Goal: Transaction & Acquisition: Purchase product/service

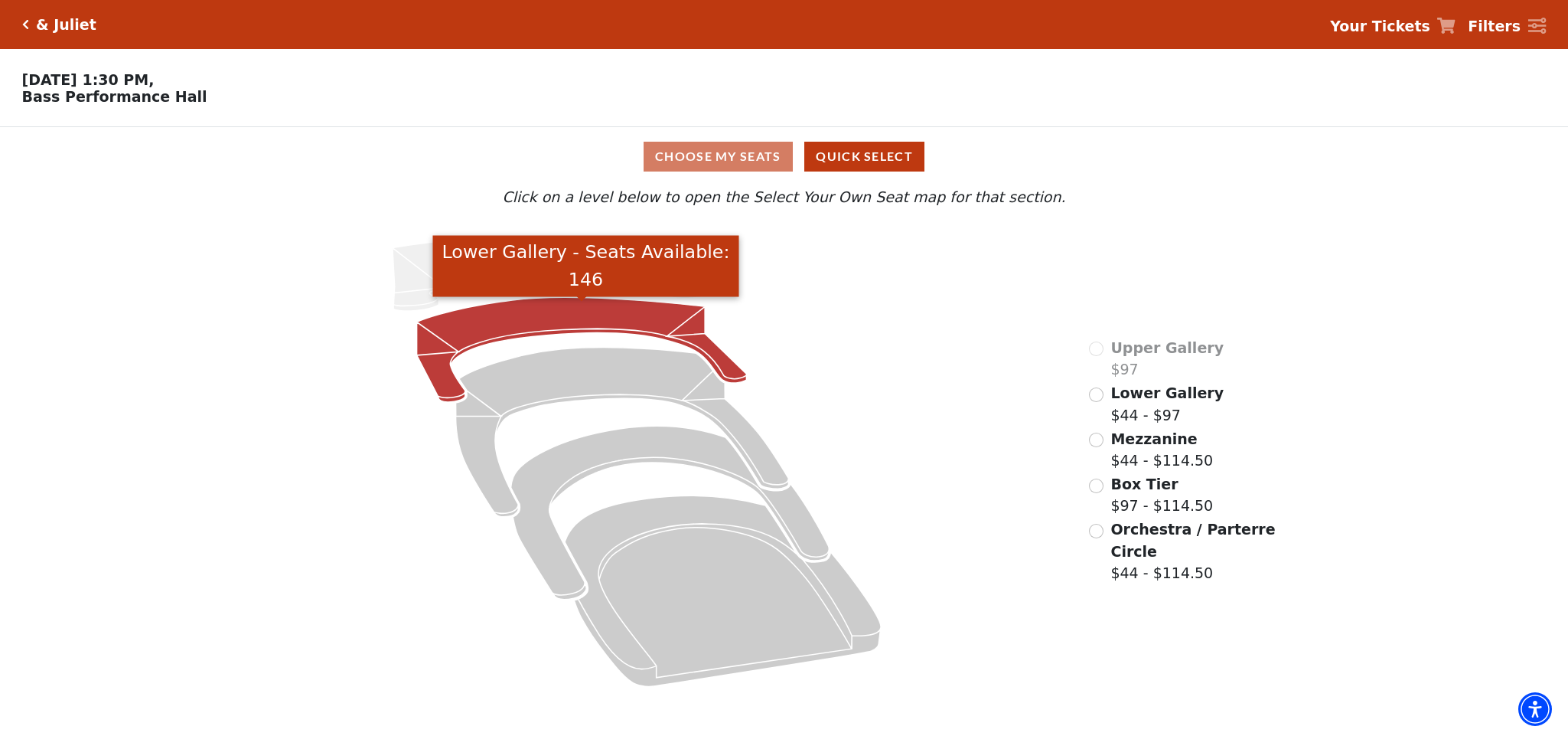
click at [519, 308] on icon "Lower Gallery - Seats Available: 146" at bounding box center [581, 350] width 329 height 105
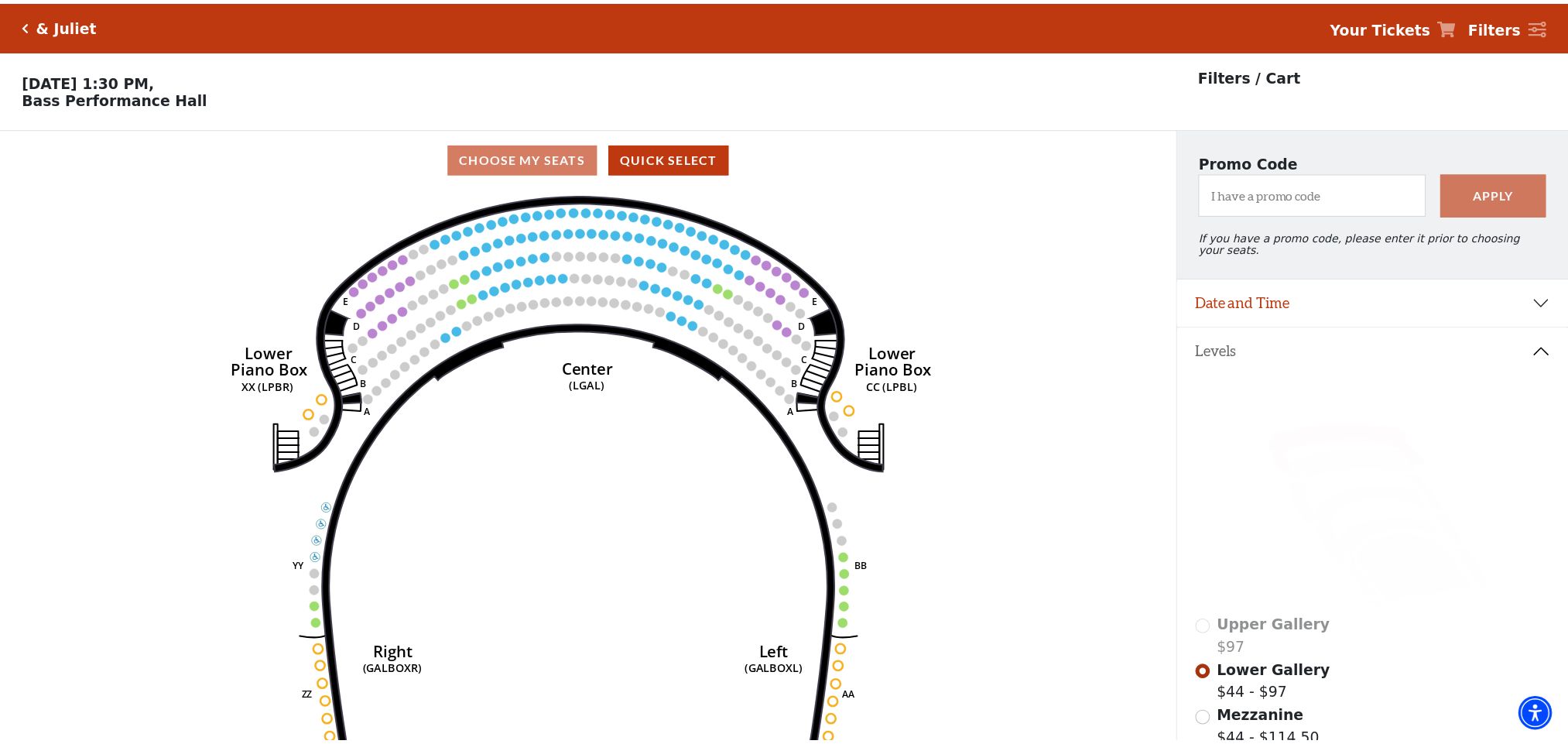
scroll to position [72, 0]
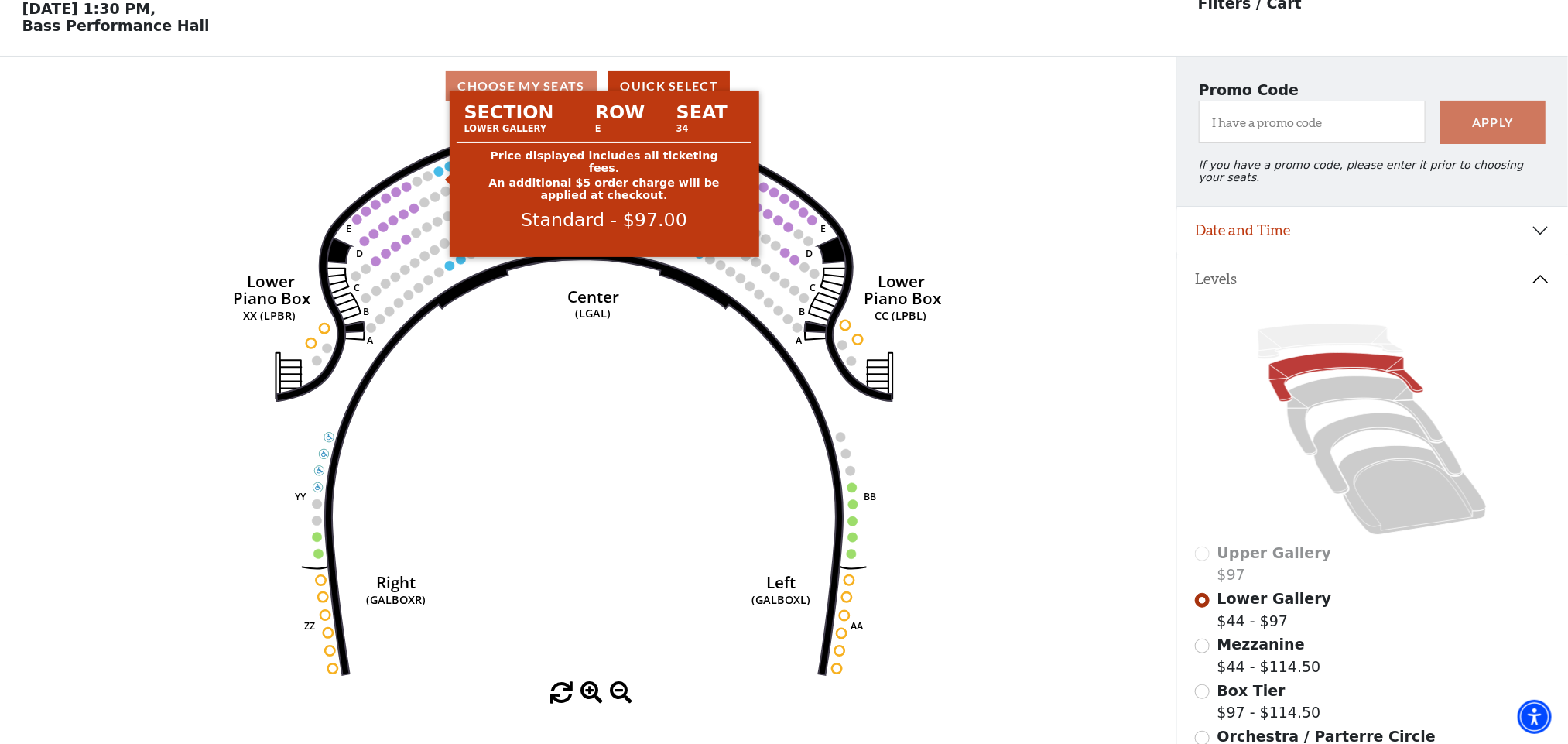
click at [436, 176] on circle at bounding box center [439, 170] width 10 height 10
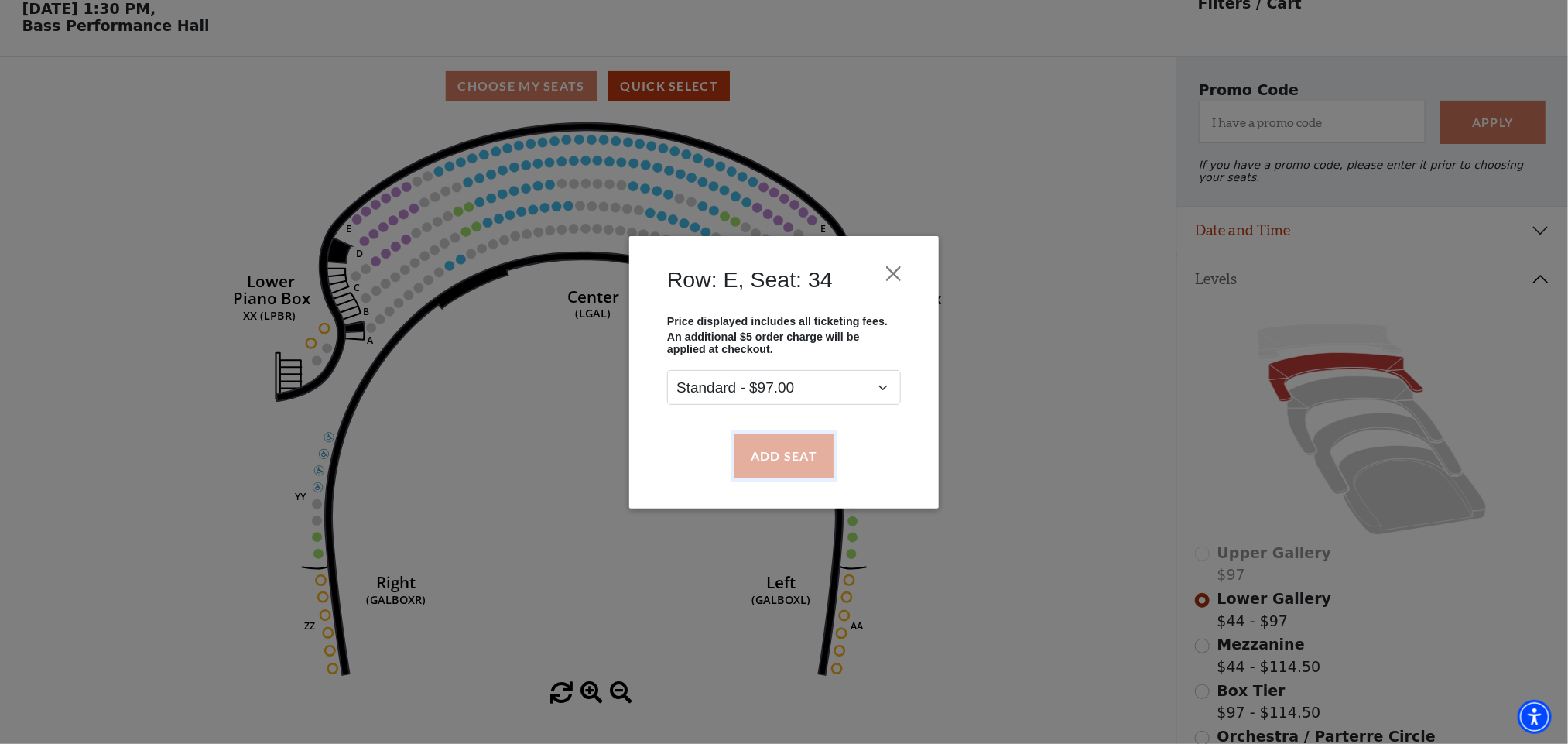
click at [759, 460] on button "Add Seat" at bounding box center [784, 456] width 99 height 43
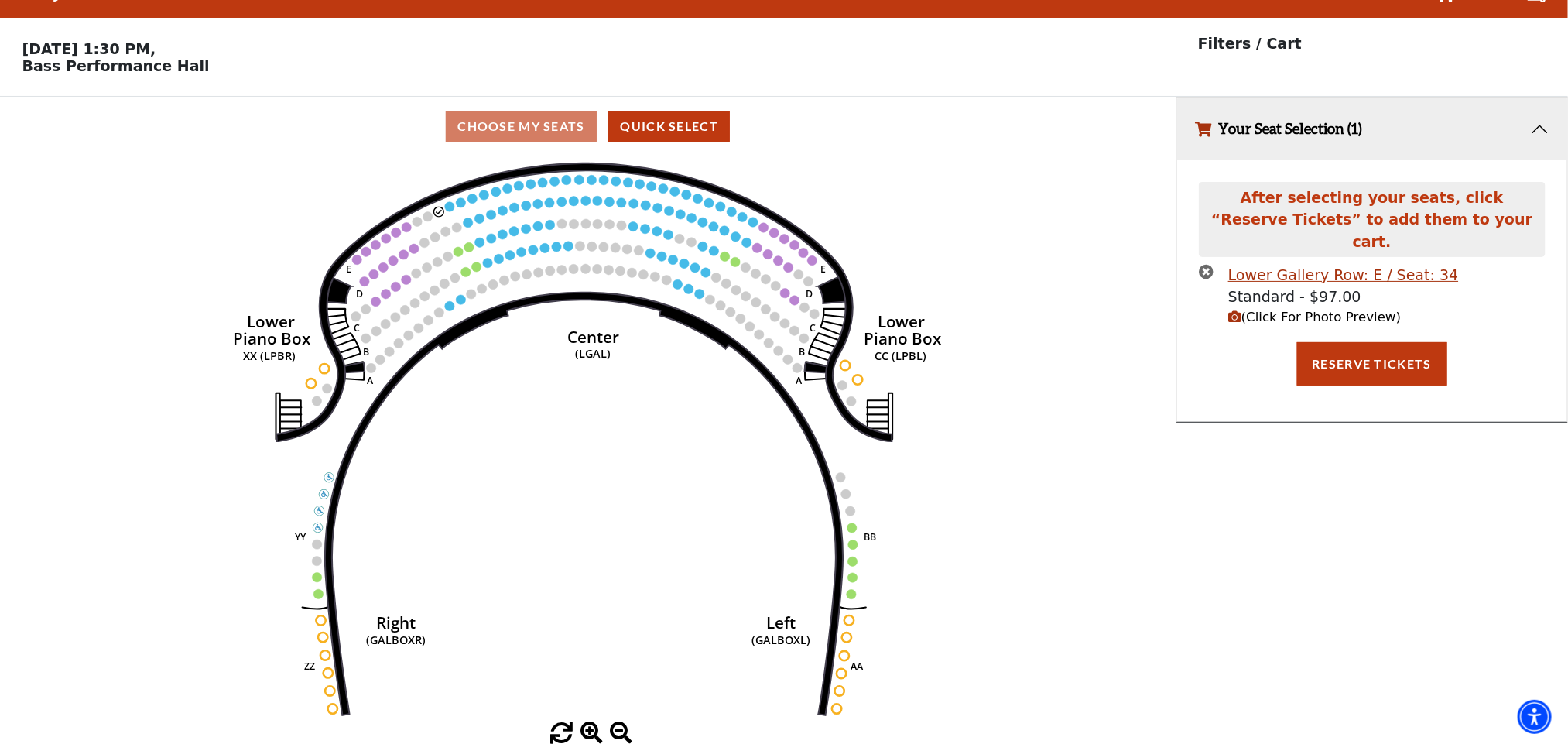
scroll to position [0, 0]
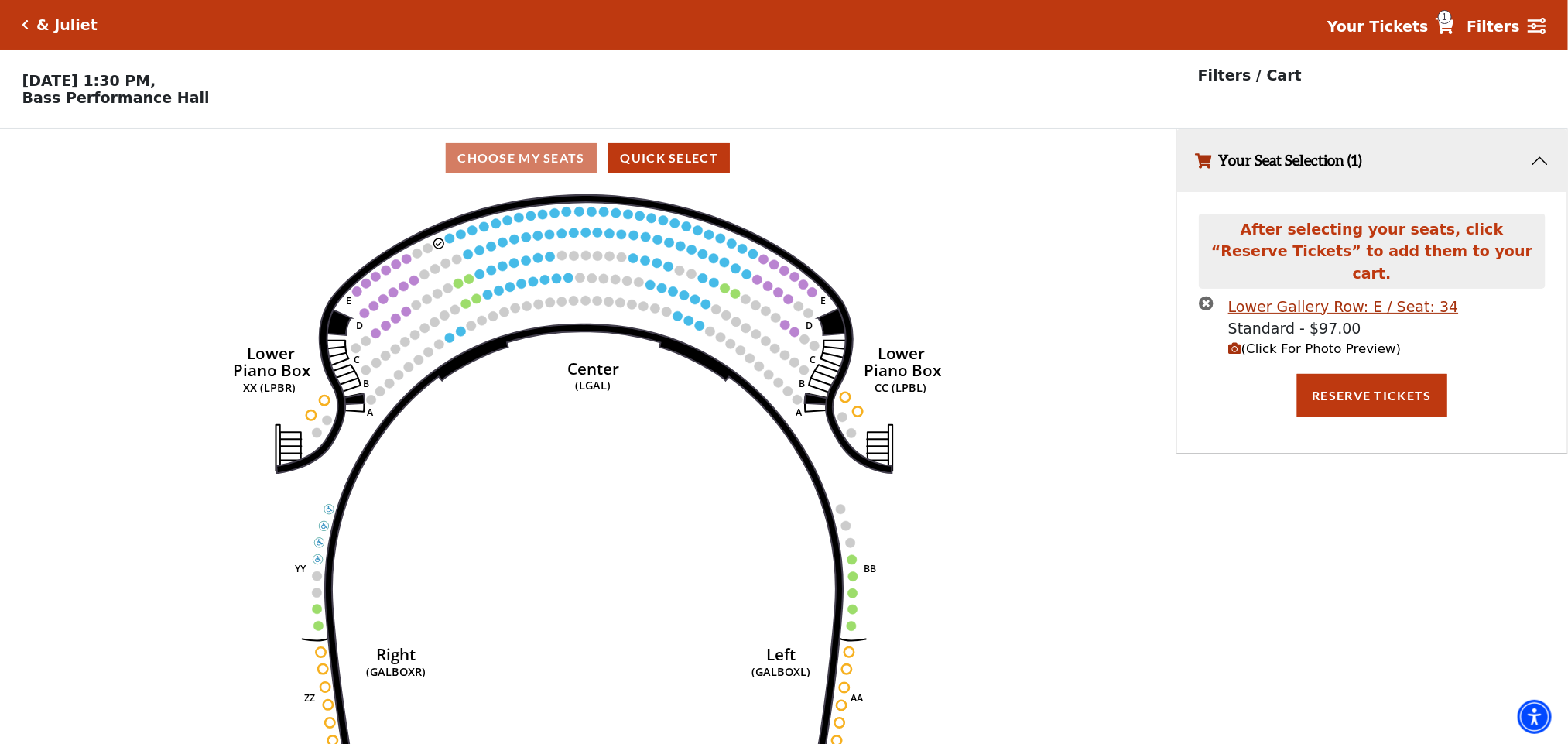
click at [451, 243] on circle at bounding box center [449, 238] width 10 height 10
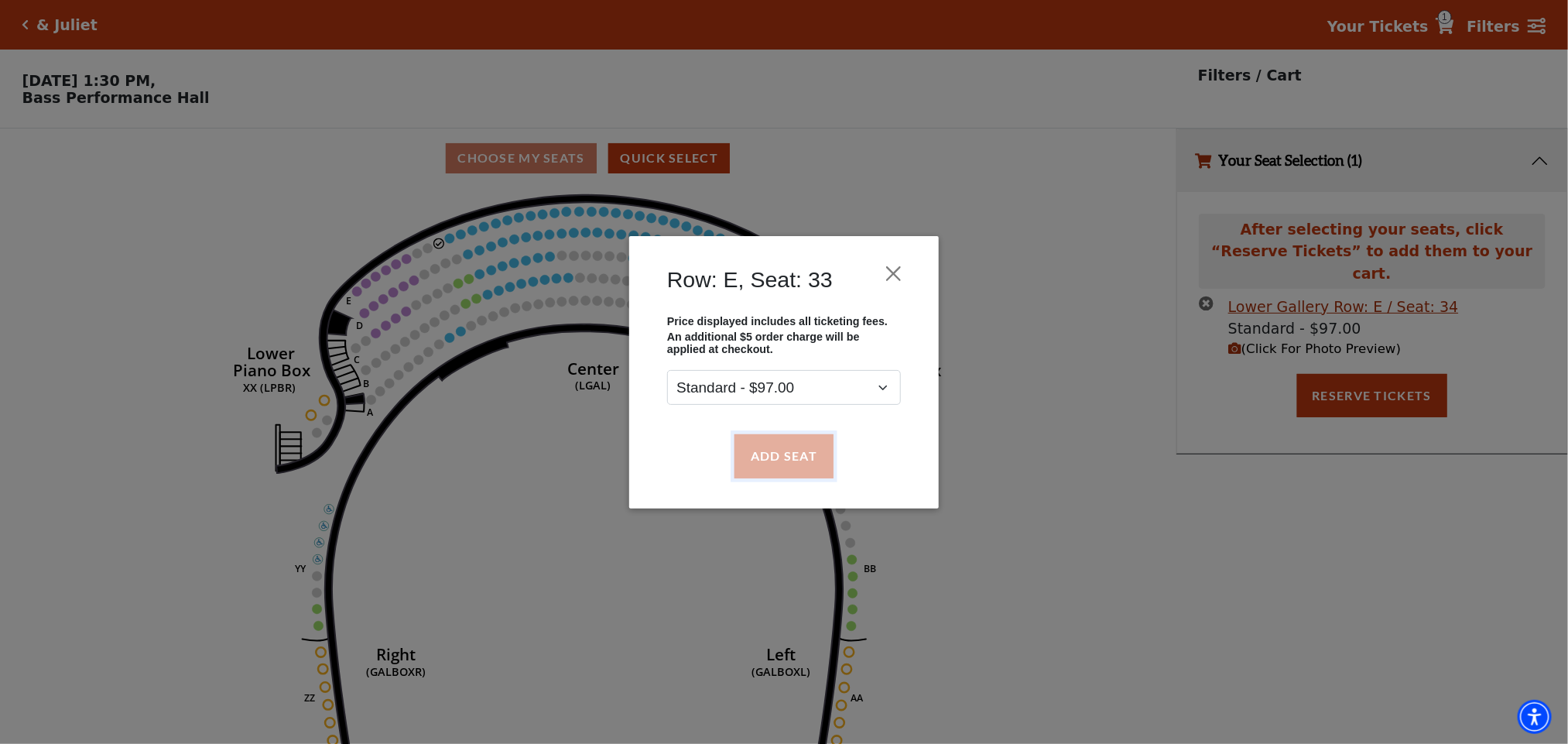
click at [776, 463] on button "Add Seat" at bounding box center [784, 456] width 99 height 43
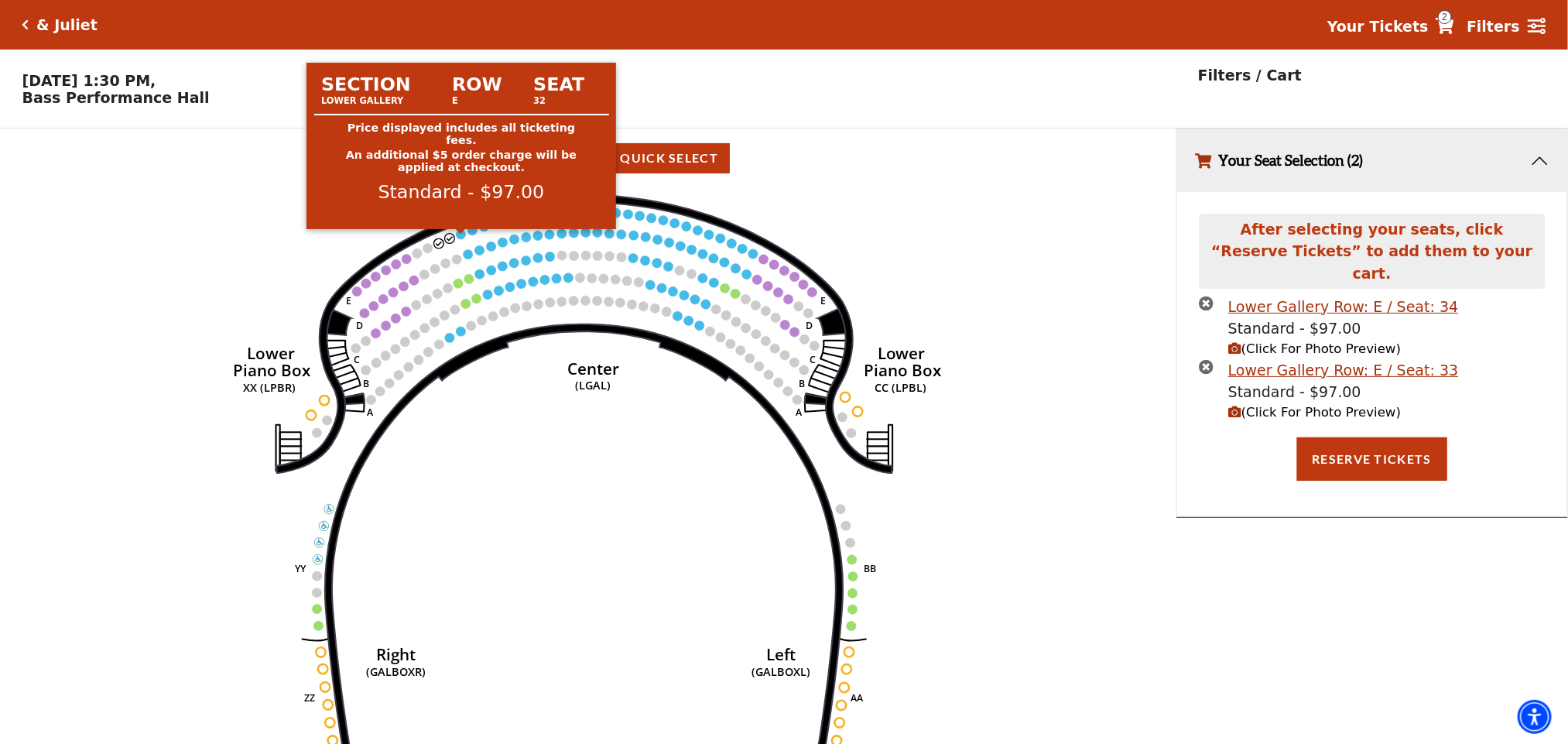
click at [462, 238] on circle at bounding box center [460, 234] width 10 height 10
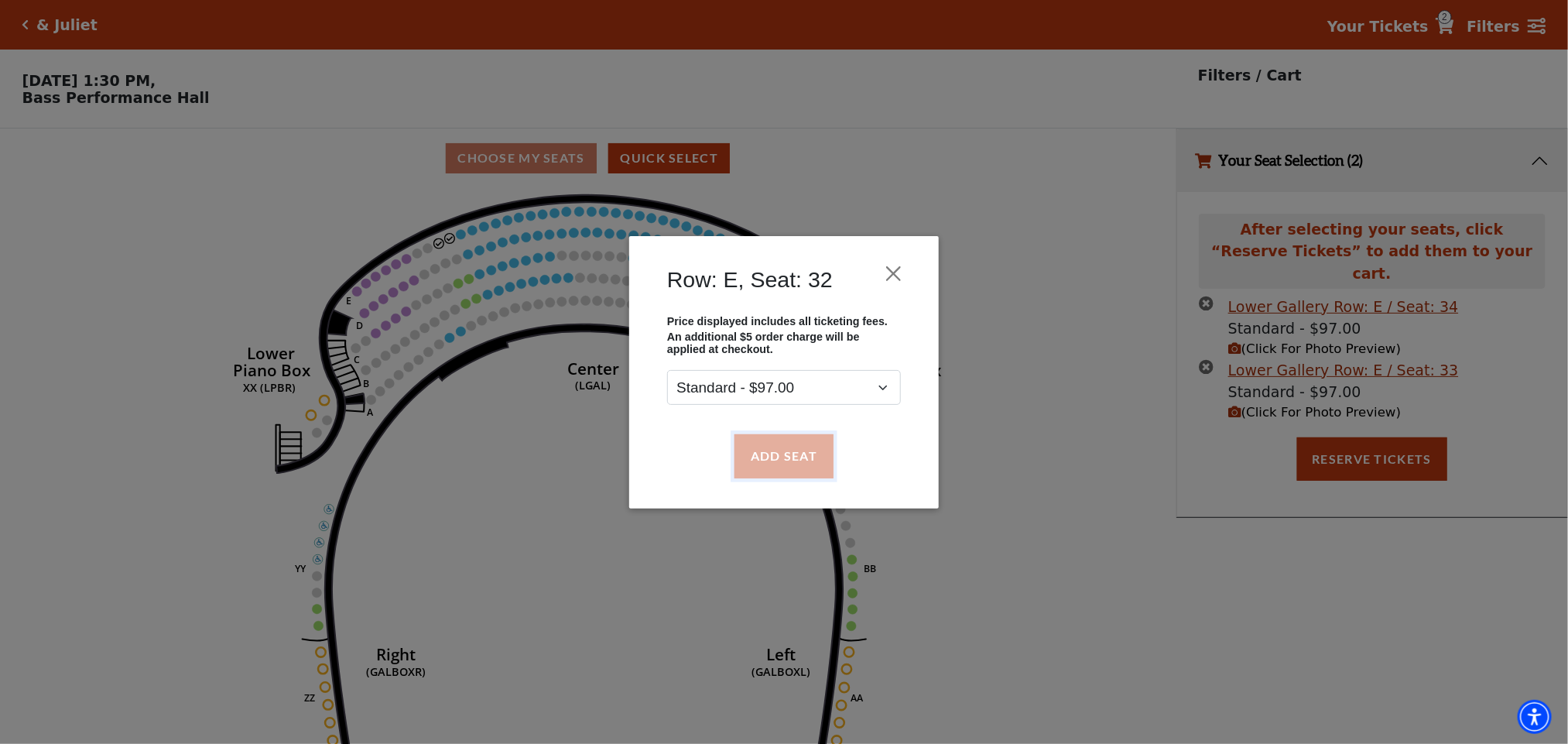
click at [767, 463] on button "Add Seat" at bounding box center [784, 456] width 99 height 43
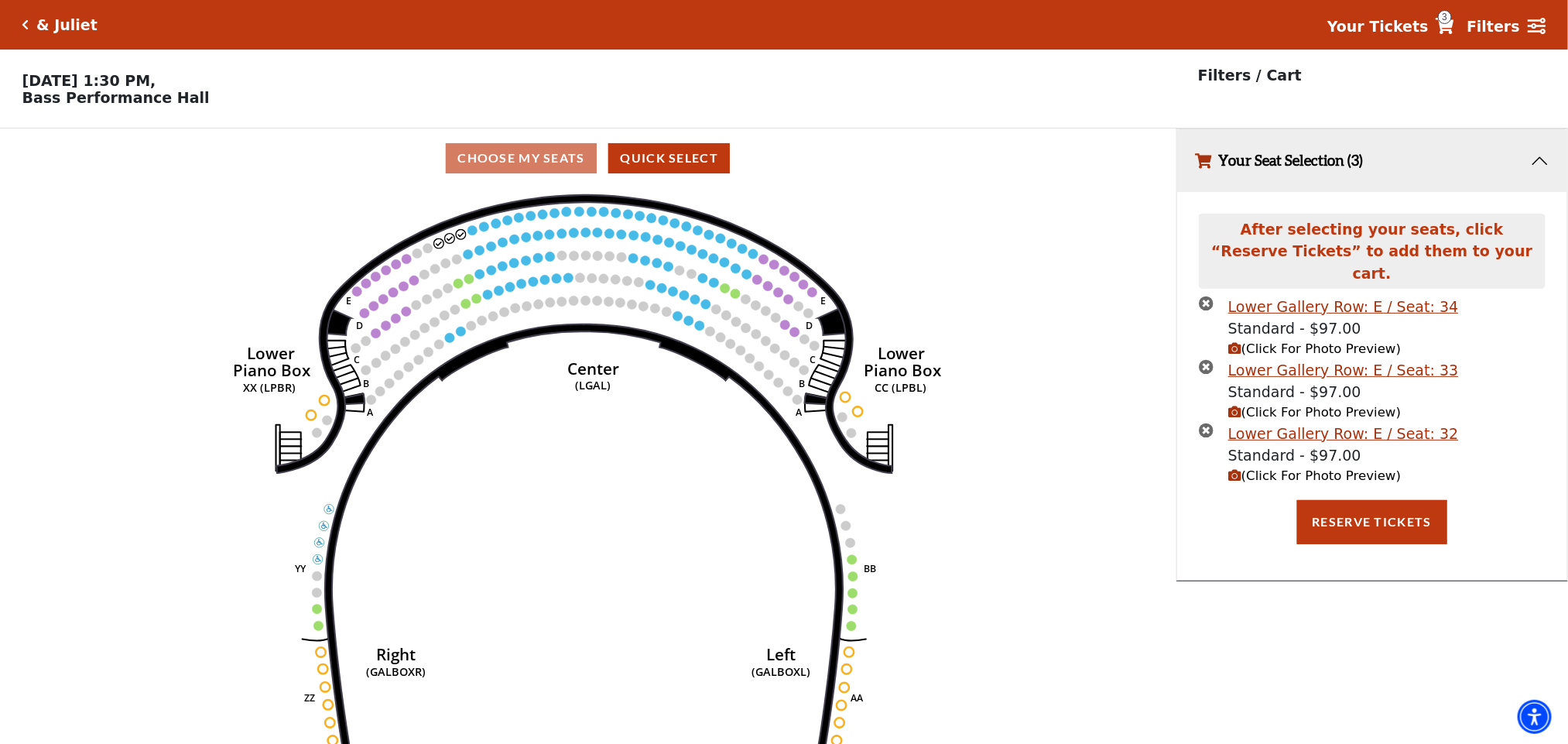
click at [472, 234] on circle at bounding box center [472, 229] width 10 height 10
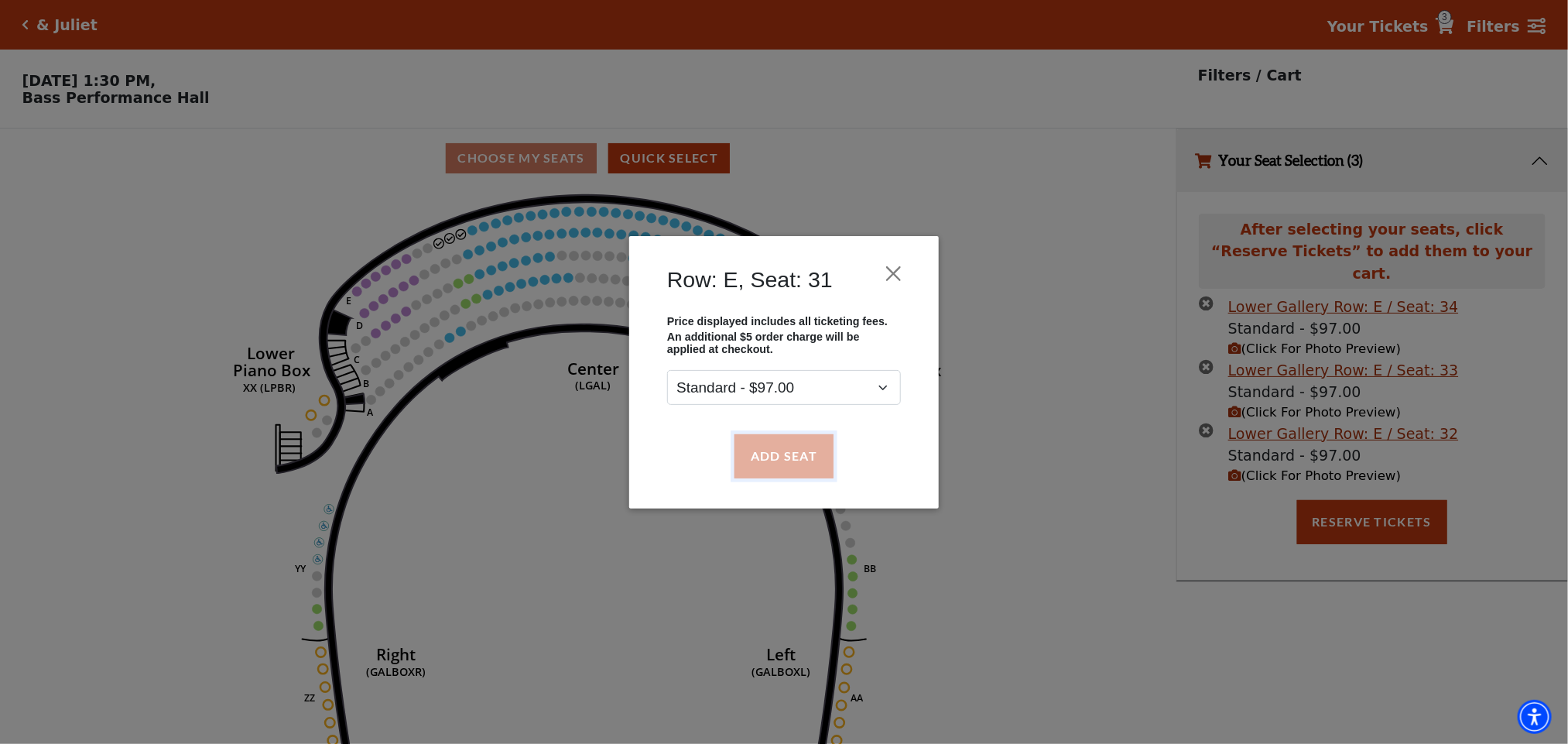
click at [785, 467] on button "Add Seat" at bounding box center [784, 456] width 99 height 43
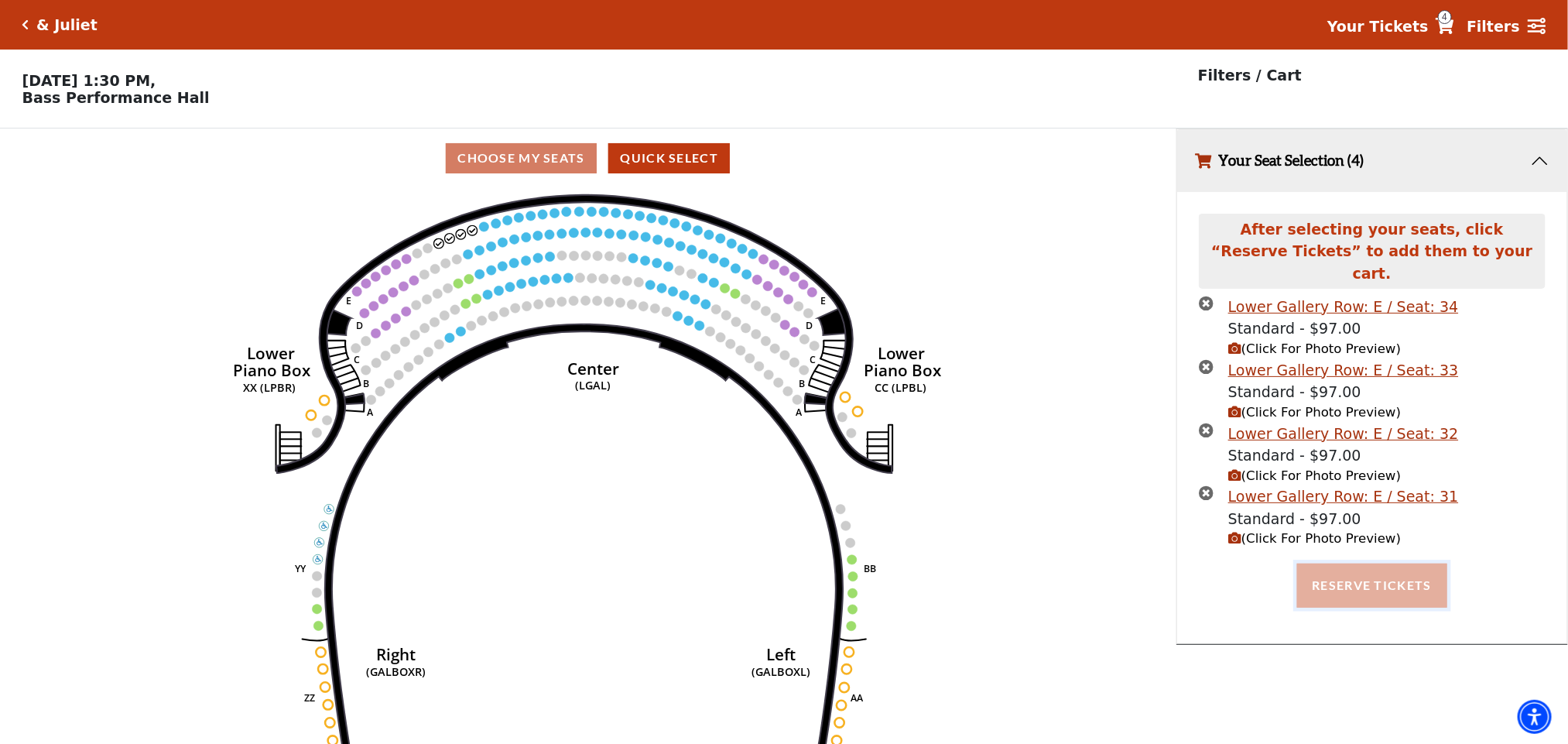
click at [1338, 567] on button "Reserve Tickets" at bounding box center [1372, 585] width 151 height 43
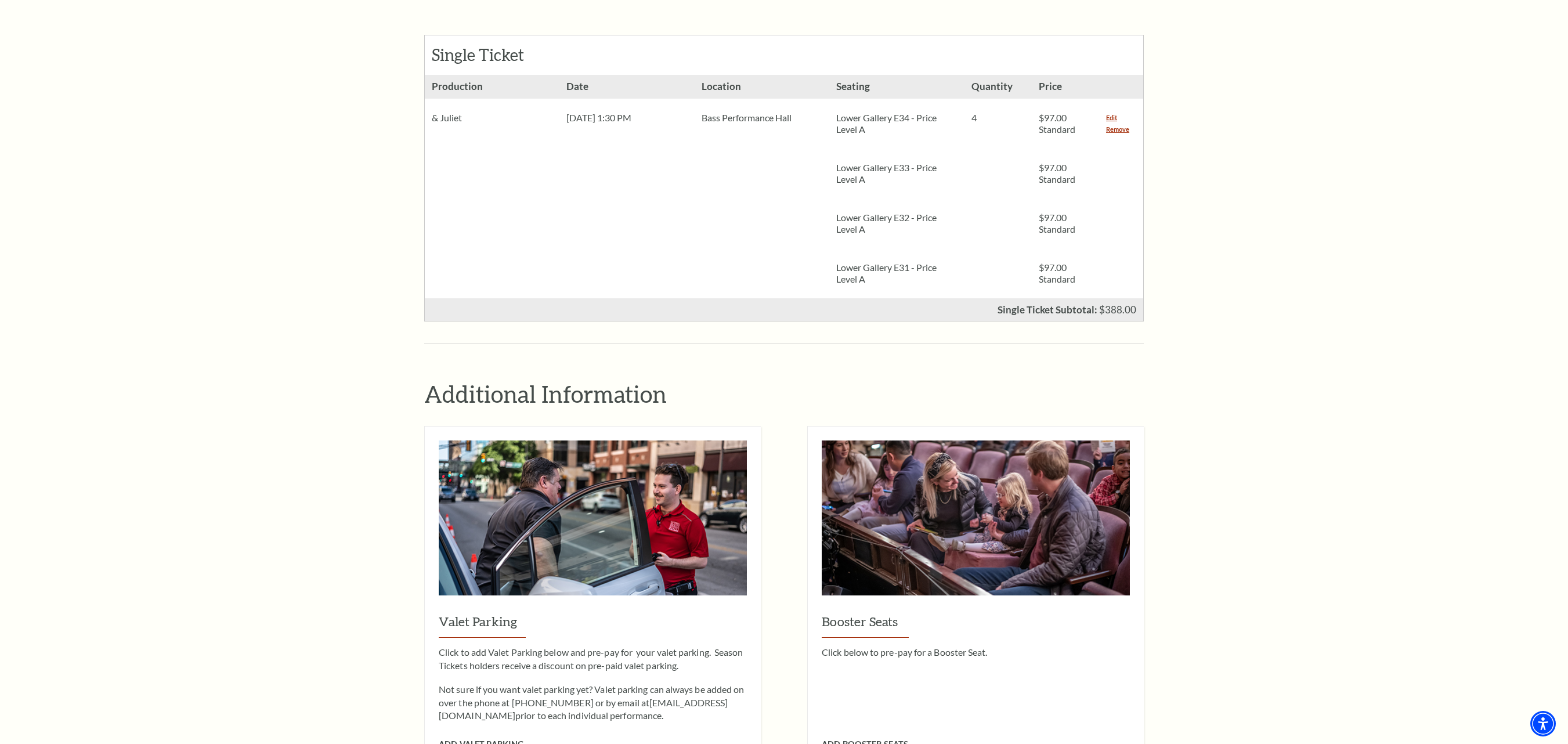
scroll to position [546, 0]
